Goal: Navigation & Orientation: Go to known website

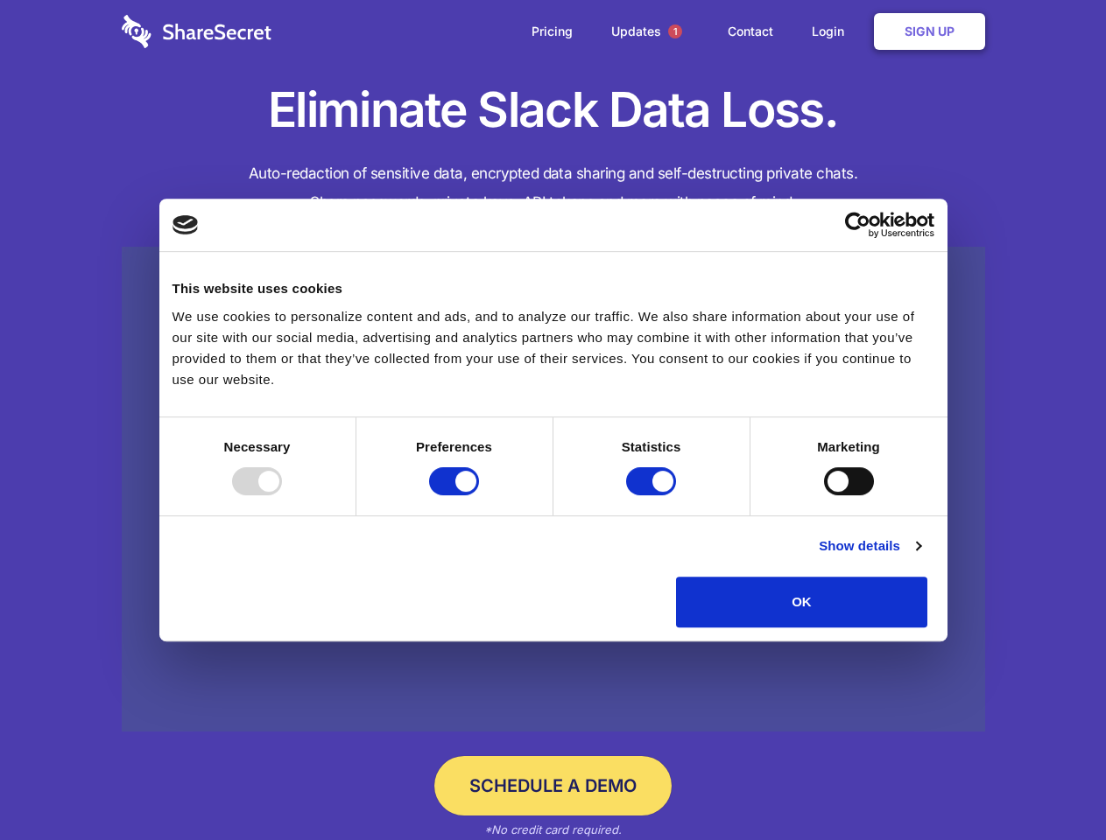
click at [282, 496] on div at bounding box center [257, 482] width 50 height 28
click at [479, 496] on input "Preferences" at bounding box center [454, 482] width 50 height 28
checkbox input "false"
click at [653, 496] on input "Statistics" at bounding box center [651, 482] width 50 height 28
checkbox input "false"
